Goal: Task Accomplishment & Management: Manage account settings

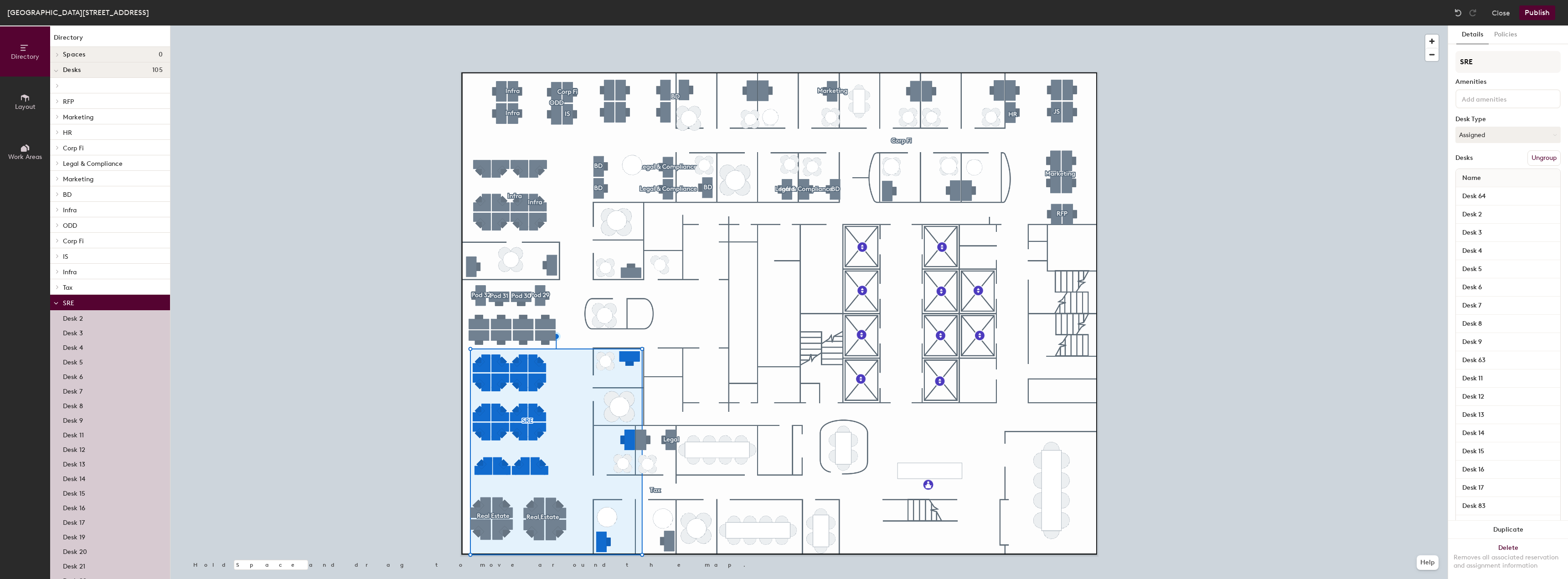
click at [79, 419] on p "Desk 9" at bounding box center [73, 420] width 20 height 11
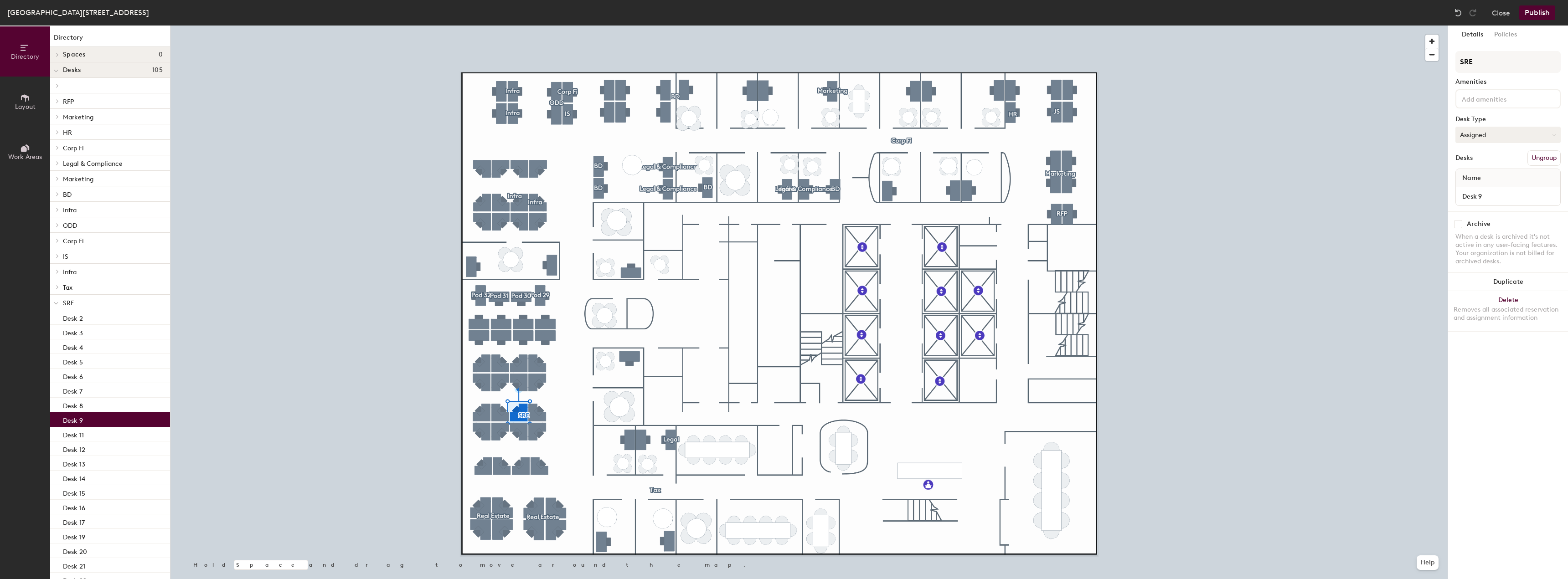
click at [1494, 134] on button "Assigned" at bounding box center [1507, 135] width 106 height 16
click at [1489, 146] on div "SRE Amenities Desk Type Assigned Desks Ungroup Name Desk 9" at bounding box center [1507, 131] width 106 height 160
click at [1500, 99] on input at bounding box center [1501, 98] width 82 height 11
click at [1498, 81] on div "Amenities" at bounding box center [1507, 82] width 106 height 7
click at [1507, 28] on button "Policies" at bounding box center [1505, 34] width 34 height 19
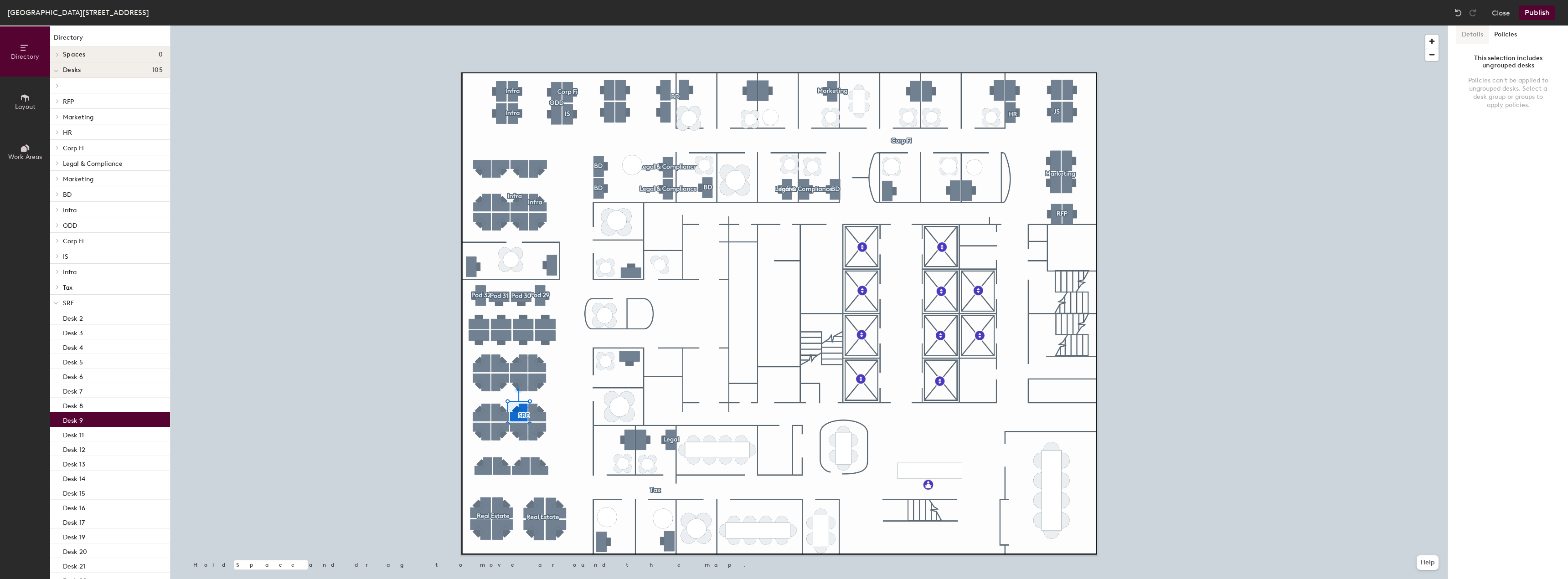
click at [1481, 32] on button "Details" at bounding box center [1472, 34] width 33 height 19
click at [106, 320] on div "Desk 2" at bounding box center [110, 317] width 120 height 15
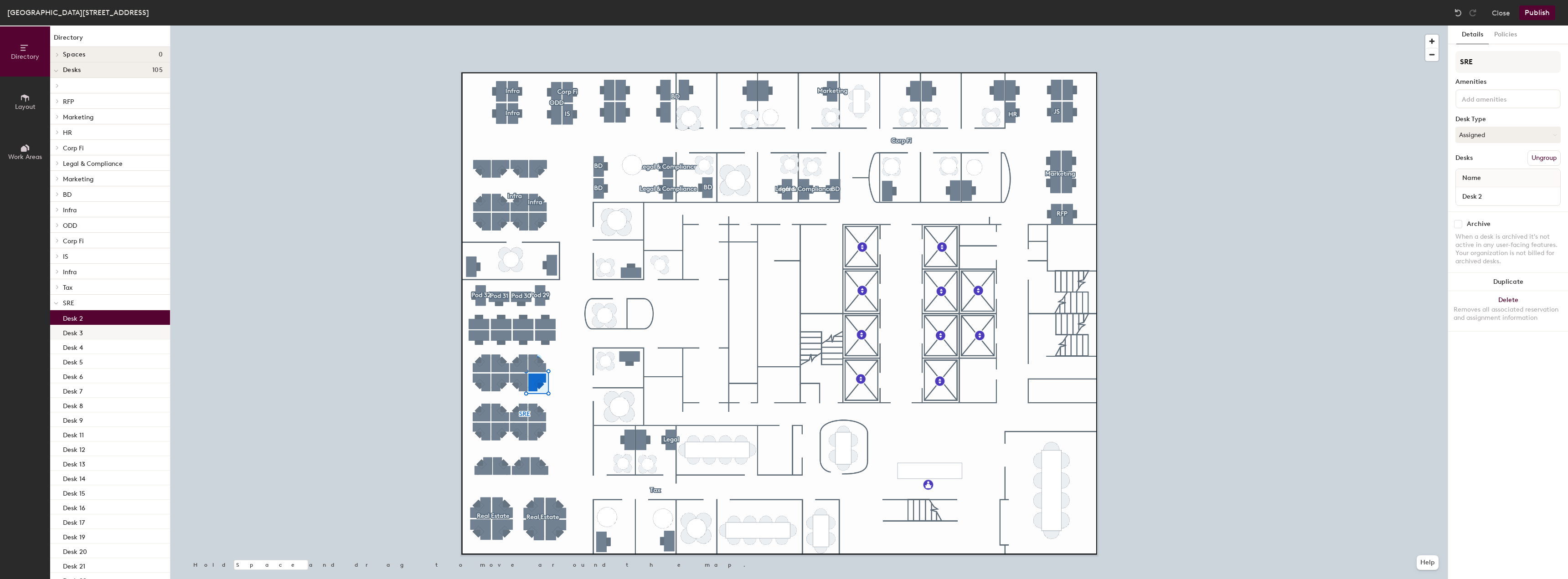
click at [101, 329] on div "Desk 3" at bounding box center [110, 332] width 120 height 15
click at [100, 343] on div "Desk 4" at bounding box center [110, 347] width 120 height 15
click at [100, 358] on div "Desk 5" at bounding box center [110, 361] width 120 height 15
click at [104, 378] on div "Desk 6" at bounding box center [110, 376] width 120 height 15
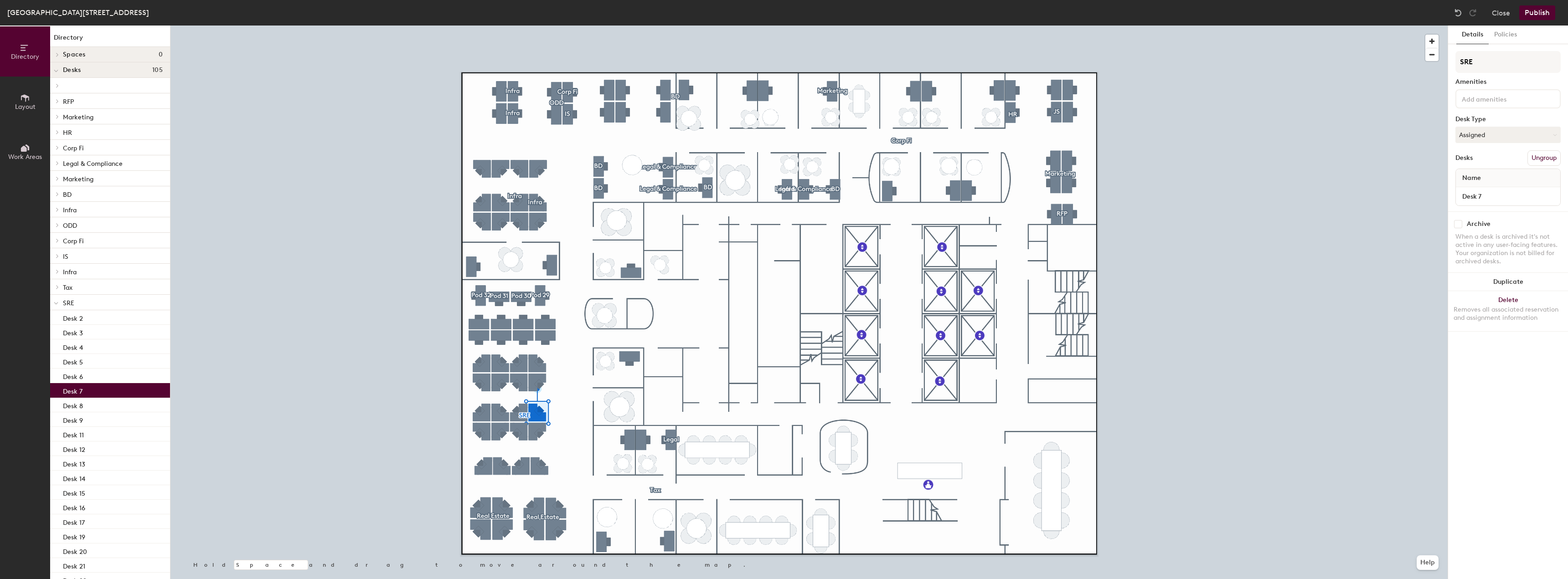
click at [106, 395] on div "Desk 7" at bounding box center [110, 391] width 120 height 15
click at [104, 400] on div "Desk 8" at bounding box center [110, 405] width 120 height 15
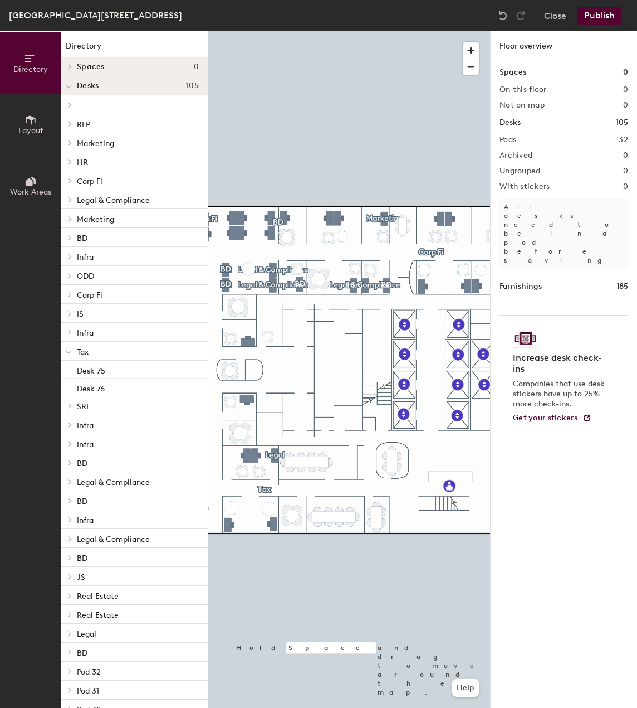
drag, startPoint x: 39, startPoint y: 57, endPoint x: 45, endPoint y: 55, distance: 5.8
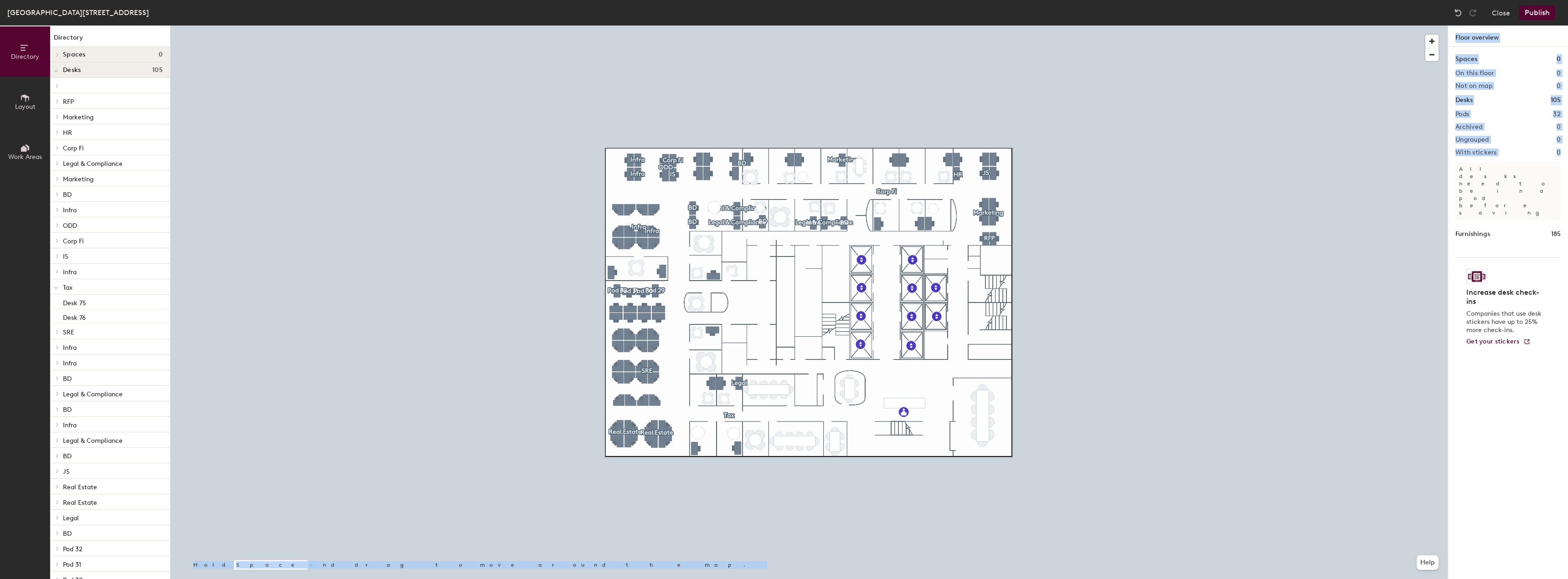
click at [521, 90] on div "Directory Layout Work Areas Directory Spaces 0 Desks 105 Desk 41 Desk 42 Desk 4…" at bounding box center [784, 302] width 1568 height 554
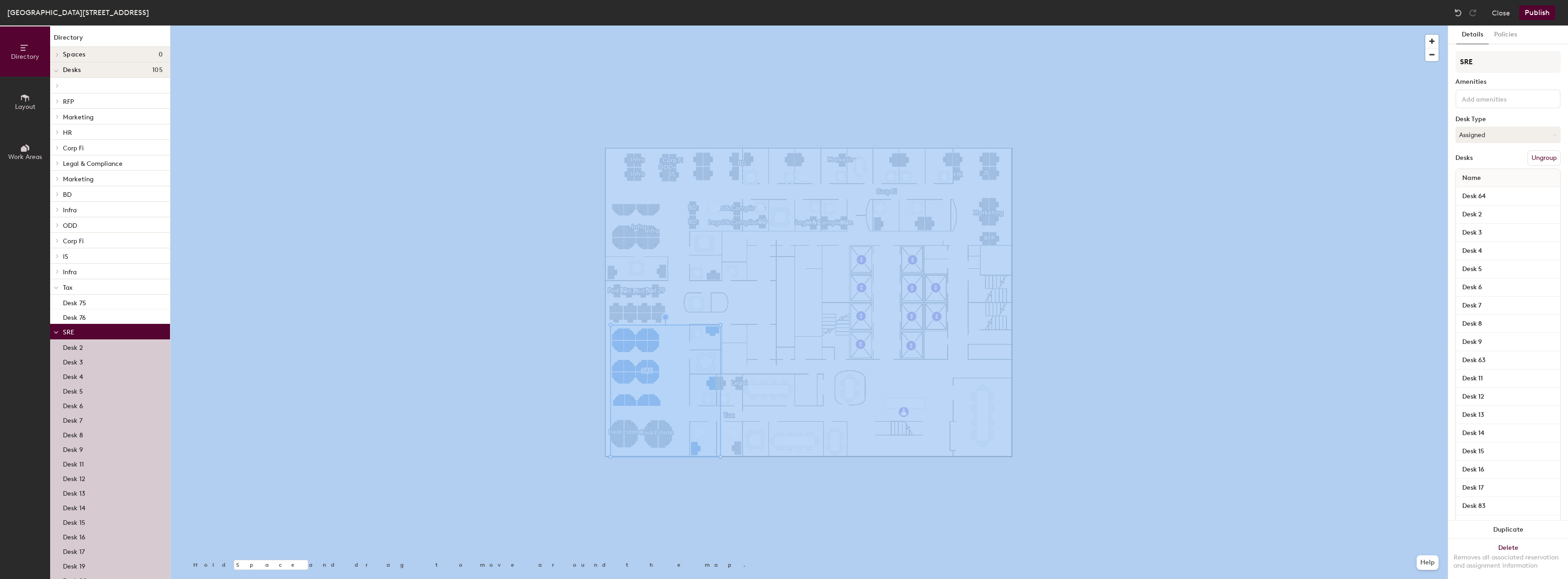
click at [123, 442] on div "Desk 9" at bounding box center [110, 449] width 120 height 15
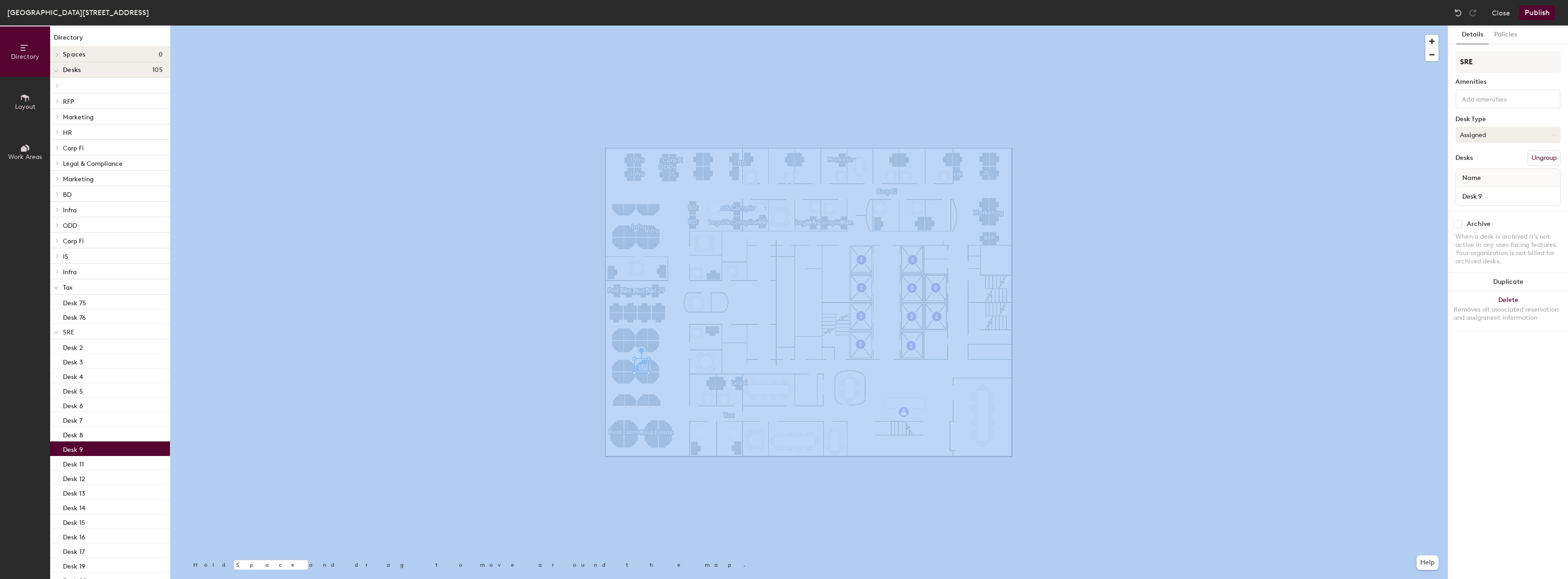
click at [521, 131] on button "Assigned" at bounding box center [1507, 135] width 106 height 16
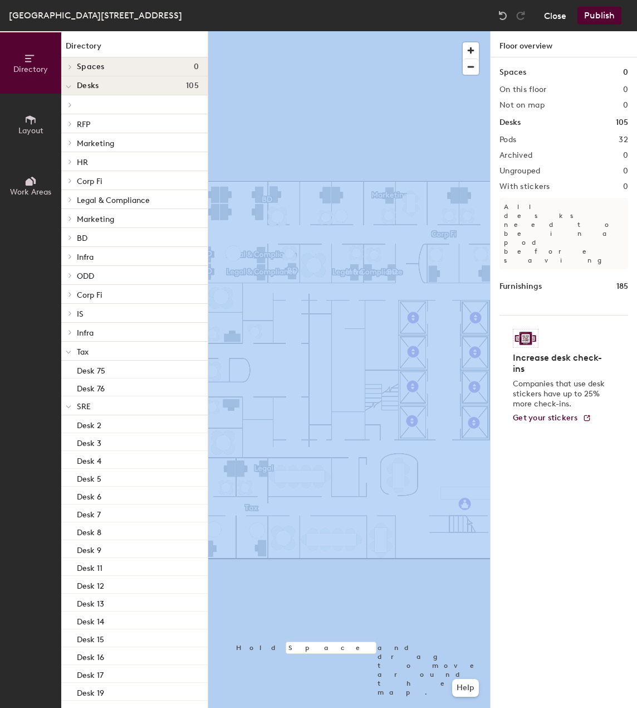
click at [559, 21] on button "Close" at bounding box center [555, 16] width 22 height 18
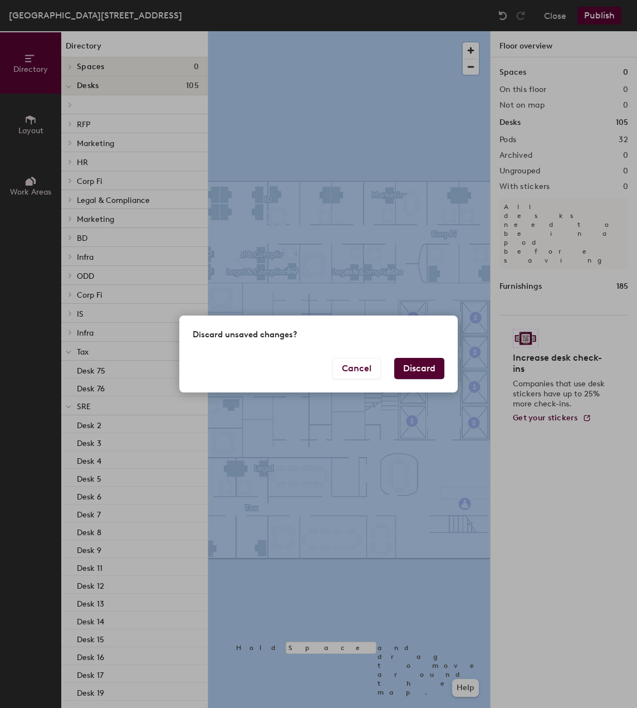
click at [411, 369] on button "Discard" at bounding box center [420, 368] width 50 height 21
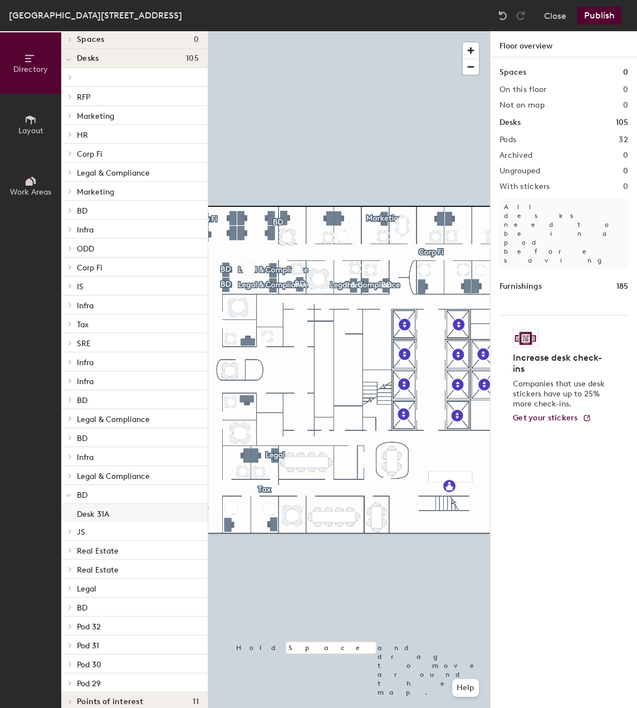
scroll to position [40, 0]
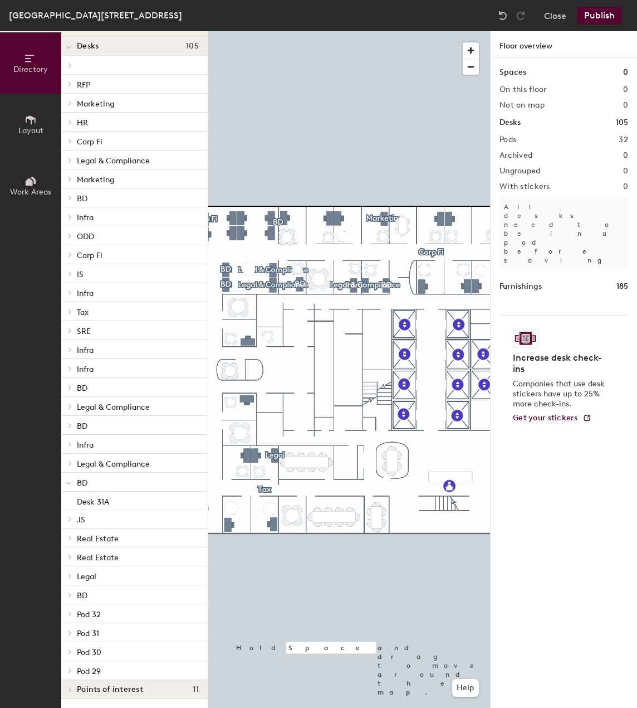
click at [115, 326] on p "SRE" at bounding box center [138, 330] width 122 height 14
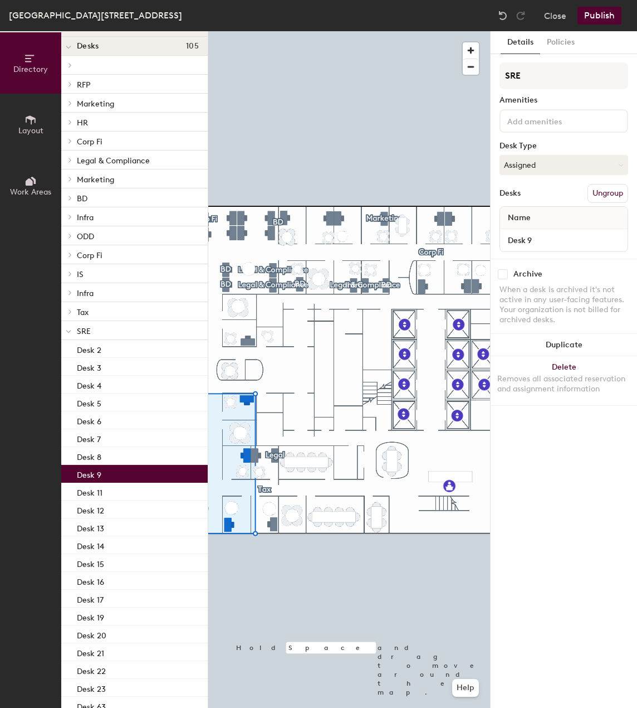
click at [111, 474] on div "Desk 9" at bounding box center [134, 474] width 147 height 18
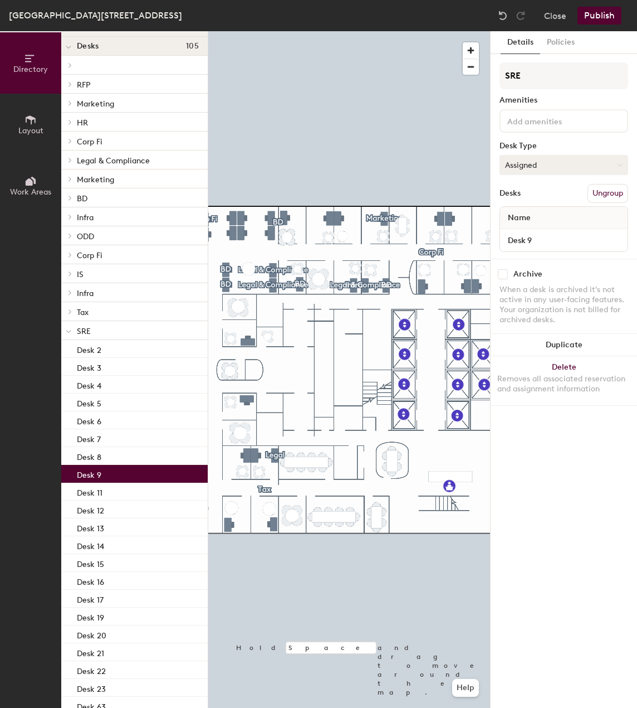
click at [532, 169] on button "Assigned" at bounding box center [564, 165] width 129 height 20
click at [531, 230] on div "Hoteled" at bounding box center [555, 233] width 111 height 17
click at [567, 279] on div "Archive" at bounding box center [564, 274] width 129 height 10
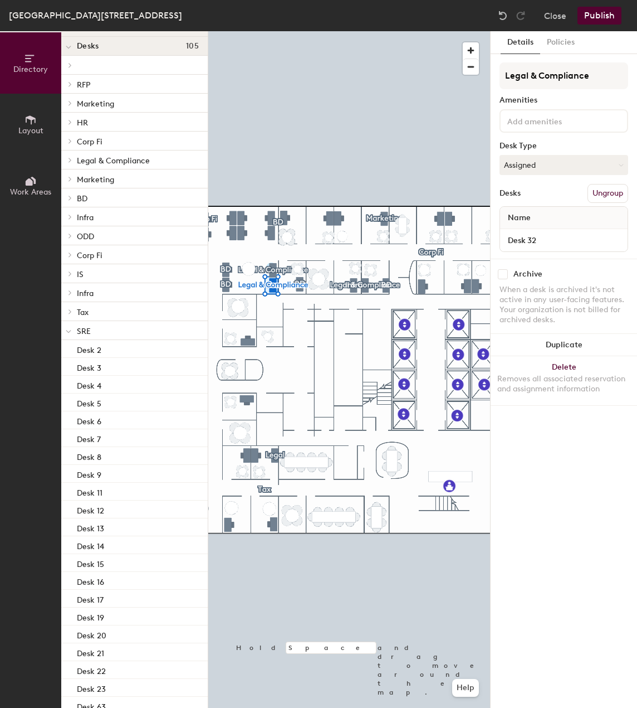
click at [596, 24] on button "Publish" at bounding box center [600, 16] width 44 height 18
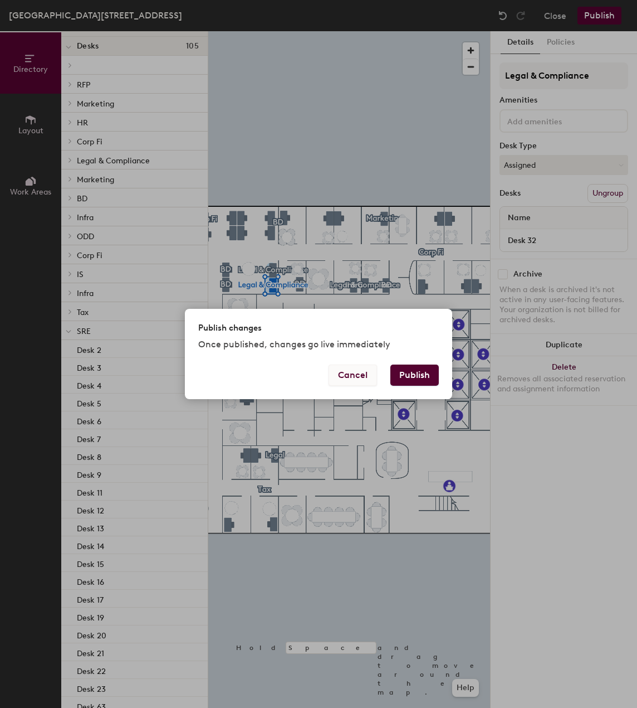
click at [356, 368] on button "Cancel" at bounding box center [353, 374] width 48 height 21
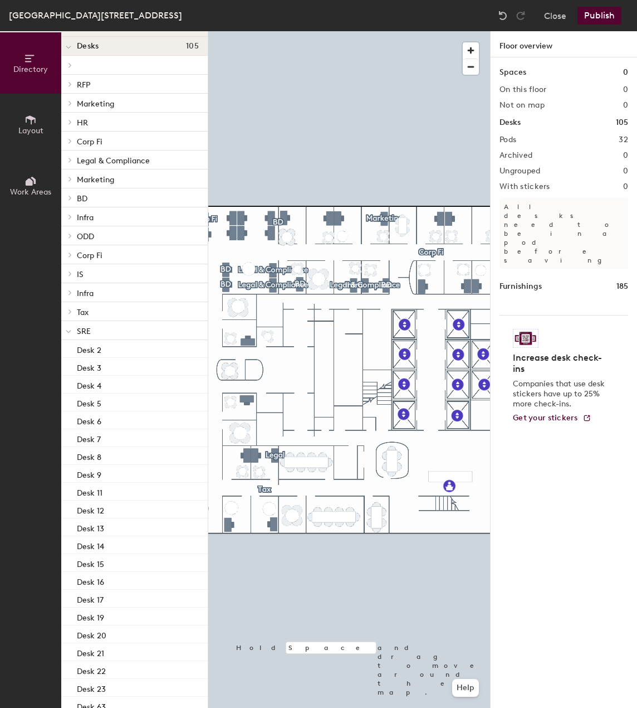
click at [597, 22] on button "Publish" at bounding box center [600, 16] width 44 height 18
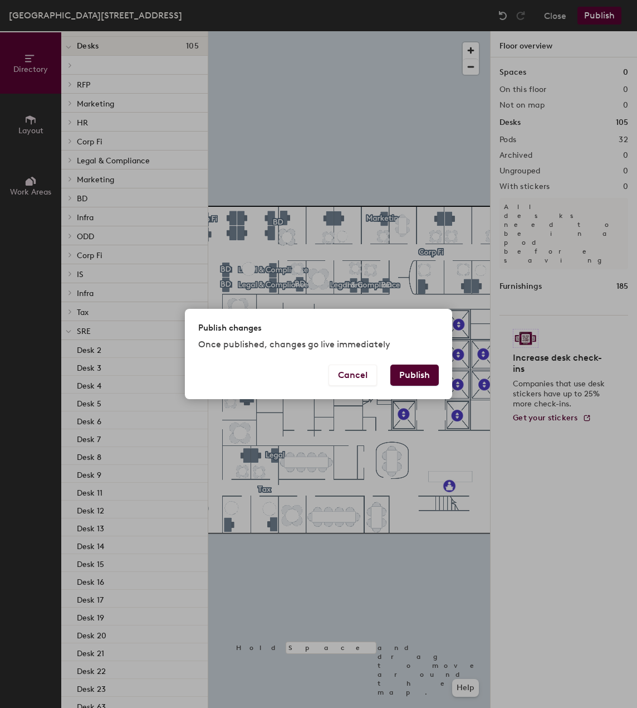
click at [428, 372] on button "Publish" at bounding box center [415, 374] width 48 height 21
